Goal: Information Seeking & Learning: Check status

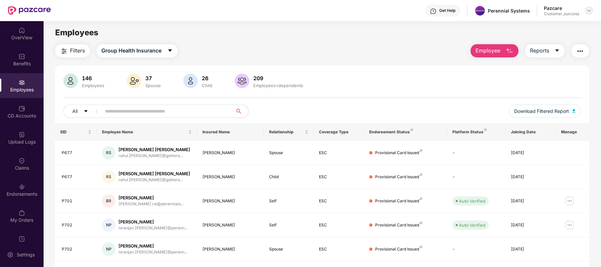
click at [589, 10] on img at bounding box center [588, 10] width 5 height 5
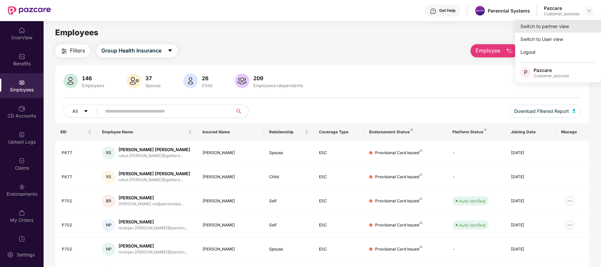
click at [541, 29] on div "Switch to partner view" at bounding box center [558, 26] width 86 height 13
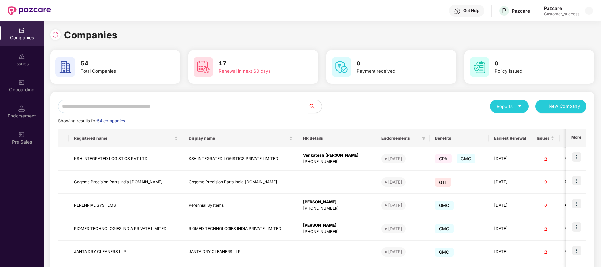
click at [87, 109] on input "text" at bounding box center [183, 106] width 250 height 13
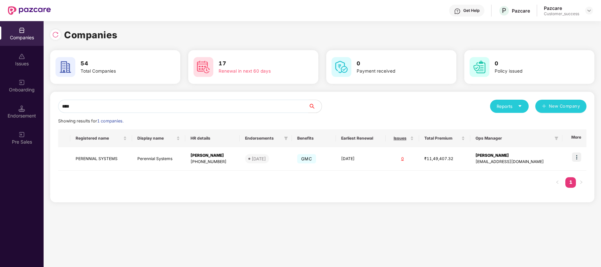
type input "****"
click at [578, 158] on img at bounding box center [576, 156] width 9 height 9
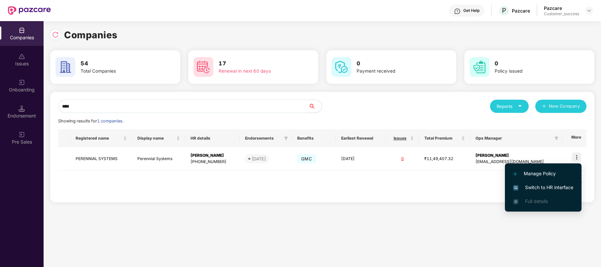
click at [539, 183] on li "Switch to HR interface" at bounding box center [543, 187] width 77 height 14
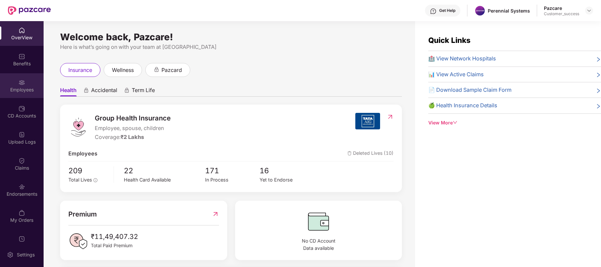
click at [27, 90] on div "Employees" at bounding box center [22, 89] width 44 height 7
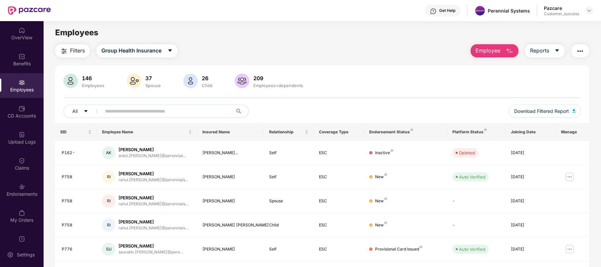
click at [133, 114] on input "text" at bounding box center [164, 111] width 118 height 10
paste input "****"
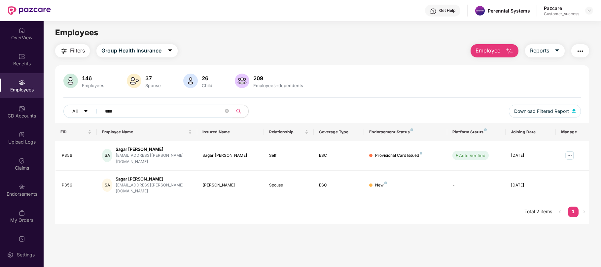
type input "****"
click at [288, 211] on div "EID Employee Name Insured Name Relationship Coverage Type Endorsement Status Pl…" at bounding box center [322, 173] width 534 height 101
click at [150, 111] on input "****" at bounding box center [164, 111] width 118 height 10
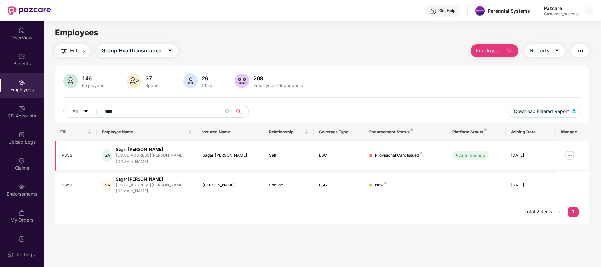
click at [65, 152] on div "P356" at bounding box center [77, 155] width 30 height 6
copy div "P356"
click at [568, 150] on img at bounding box center [569, 155] width 11 height 11
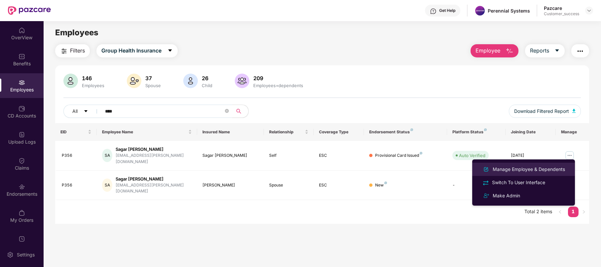
click at [546, 169] on div "Manage Employee & Dependents" at bounding box center [528, 169] width 75 height 7
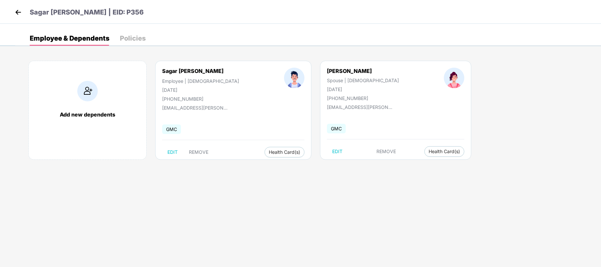
click at [21, 12] on img at bounding box center [18, 12] width 10 height 10
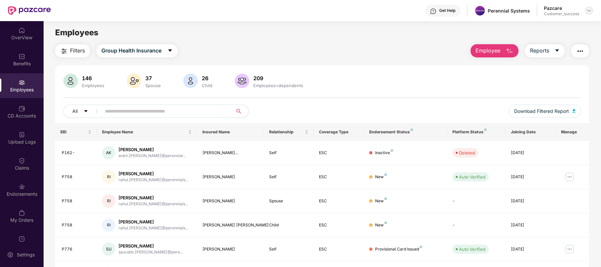
click at [589, 10] on img at bounding box center [588, 10] width 5 height 5
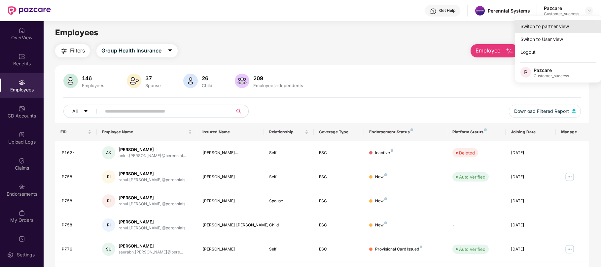
click at [552, 27] on div "Switch to partner view" at bounding box center [558, 26] width 86 height 13
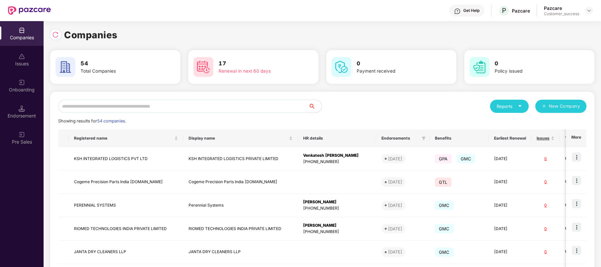
click at [189, 108] on input "text" at bounding box center [183, 106] width 250 height 13
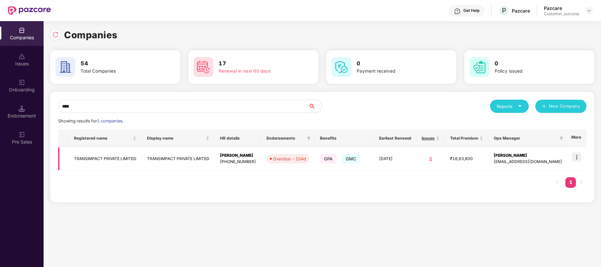
type input "****"
click at [578, 159] on img at bounding box center [576, 156] width 9 height 9
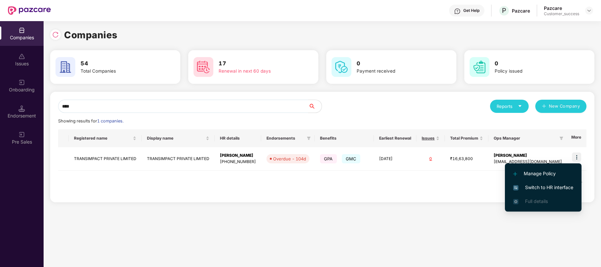
click at [550, 185] on span "Switch to HR interface" at bounding box center [543, 187] width 60 height 7
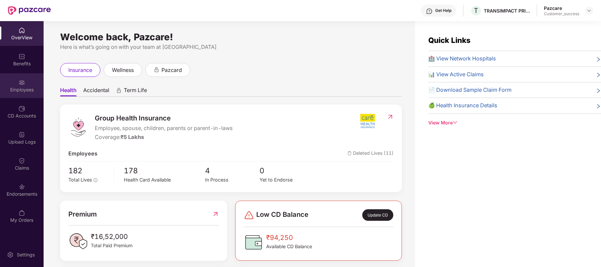
click at [20, 87] on div "Employees" at bounding box center [22, 89] width 44 height 7
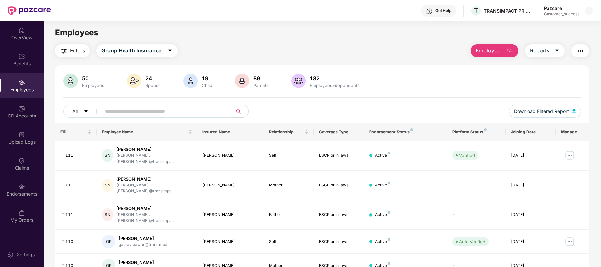
click at [144, 114] on input "text" at bounding box center [164, 111] width 118 height 10
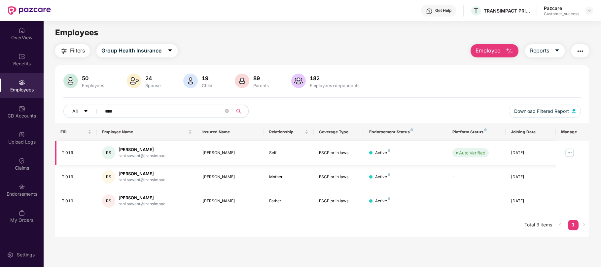
type input "****"
click at [567, 153] on img at bounding box center [569, 152] width 11 height 11
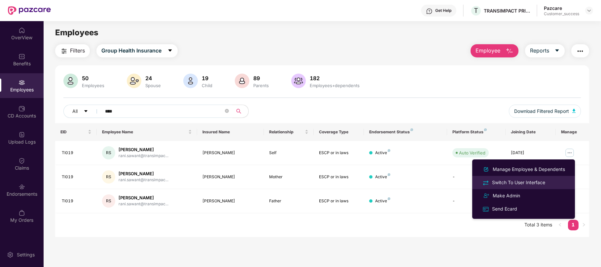
click at [535, 180] on div "Switch To User Interface" at bounding box center [518, 182] width 56 height 7
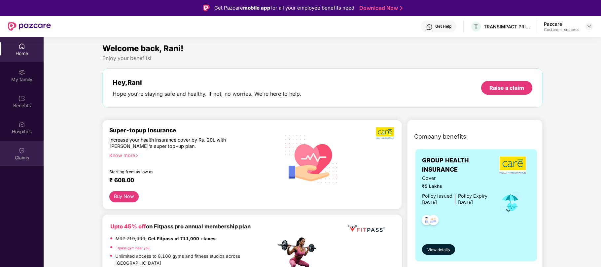
click at [23, 153] on div "Claims" at bounding box center [22, 153] width 44 height 25
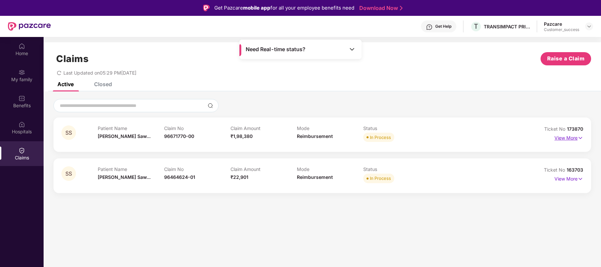
click at [581, 138] on img at bounding box center [580, 137] width 6 height 7
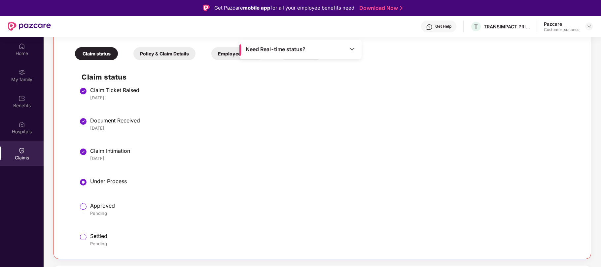
scroll to position [142, 0]
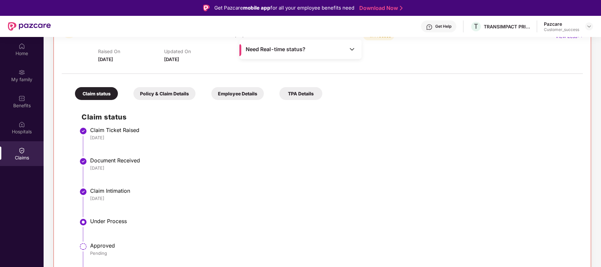
click at [430, 194] on div "Claim Intimation [DATE]" at bounding box center [333, 194] width 486 height 14
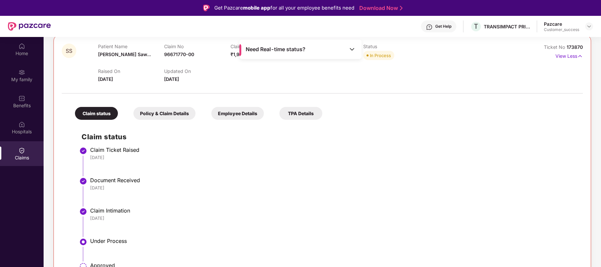
scroll to position [49, 0]
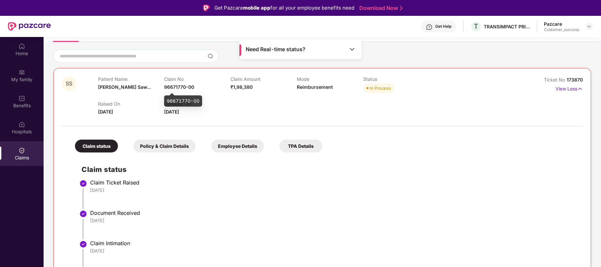
click at [173, 85] on span "96671770-00" at bounding box center [179, 87] width 30 height 6
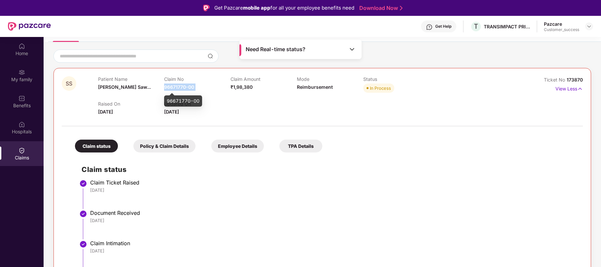
copy span "96671770-00"
